Goal: Navigation & Orientation: Find specific page/section

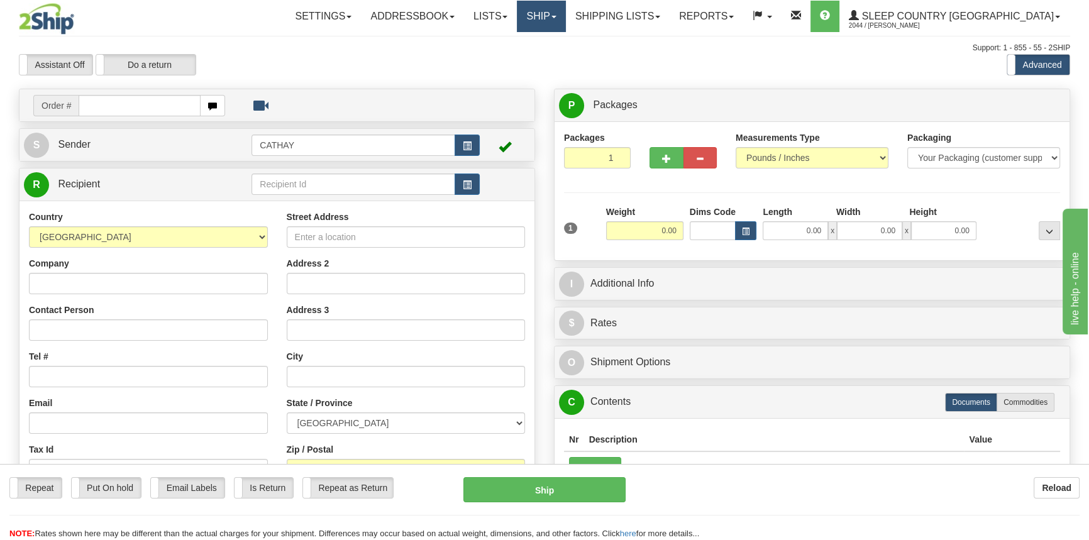
click at [565, 16] on link "Ship" at bounding box center [541, 16] width 48 height 31
click at [566, 69] on ul "Ship Screen OnHold / Order Queue" at bounding box center [508, 52] width 115 height 40
drag, startPoint x: 601, startPoint y: 19, endPoint x: 601, endPoint y: 33, distance: 13.8
click at [565, 20] on link "Ship" at bounding box center [541, 16] width 48 height 31
click at [553, 55] on span "OnHold / Order Queue" at bounding box center [508, 60] width 89 height 10
